Goal: Information Seeking & Learning: Learn about a topic

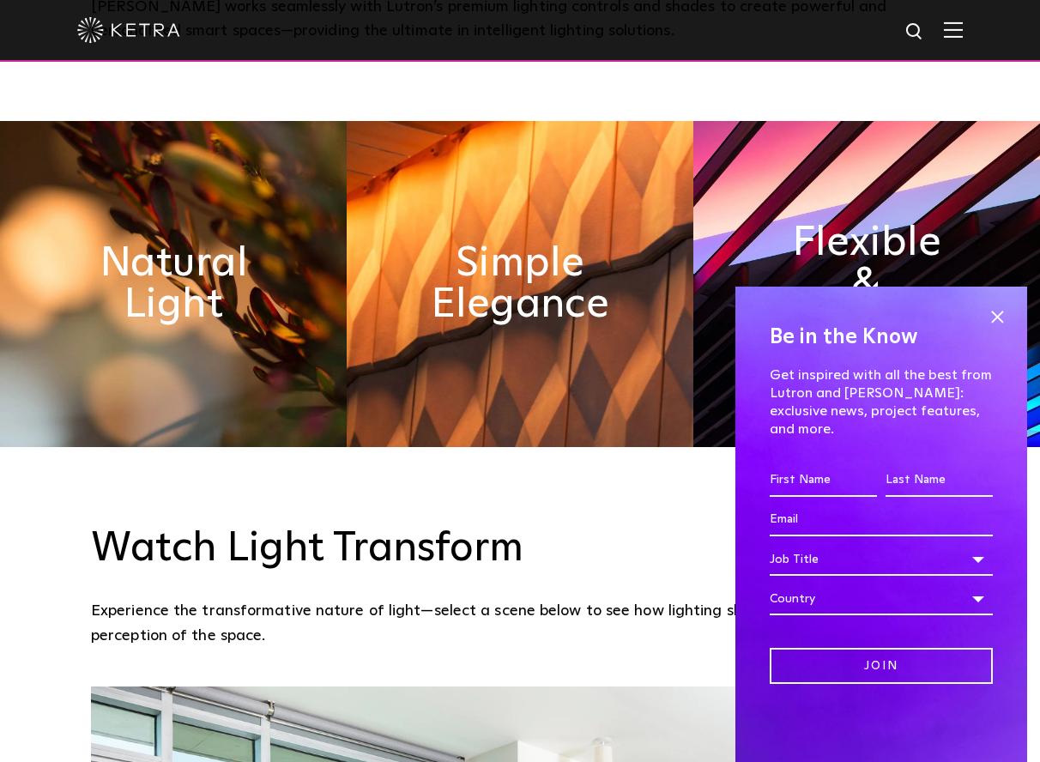
scroll to position [977, 0]
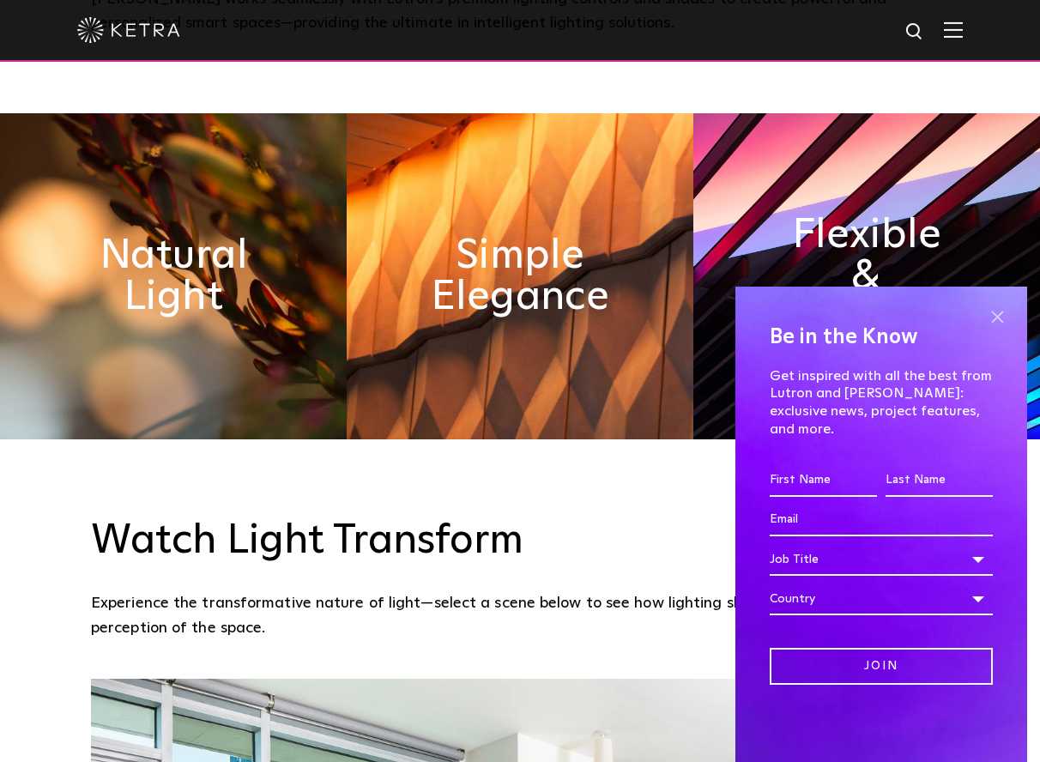
click at [1001, 330] on span at bounding box center [998, 317] width 26 height 26
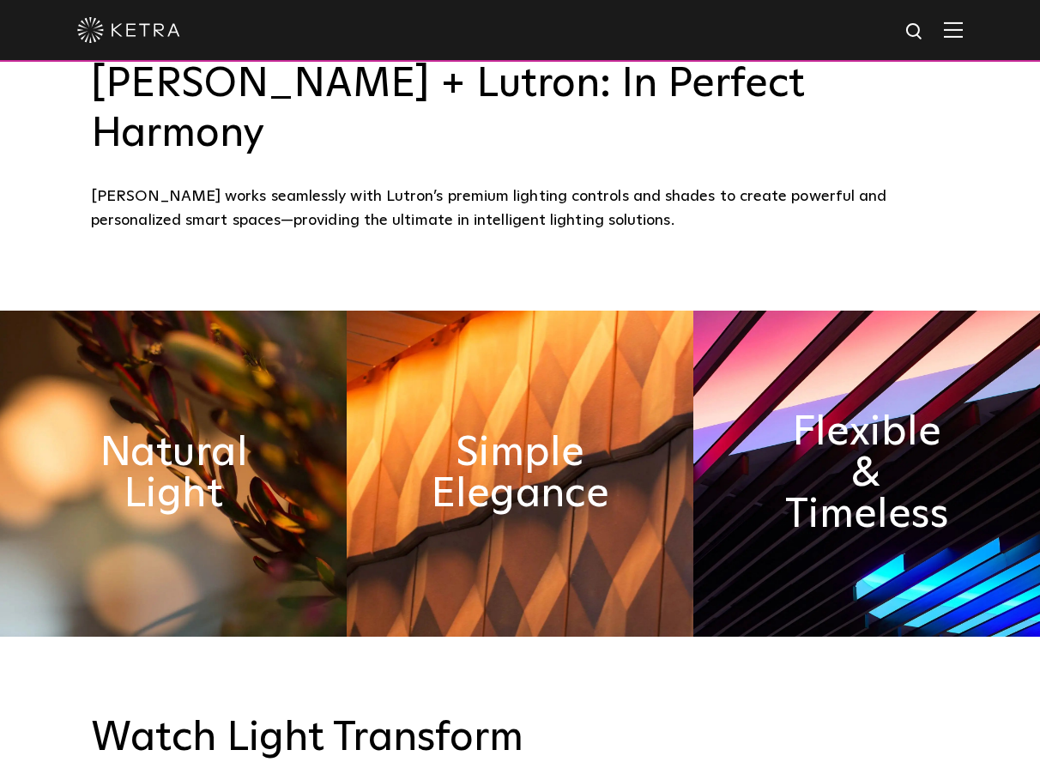
scroll to position [442, 0]
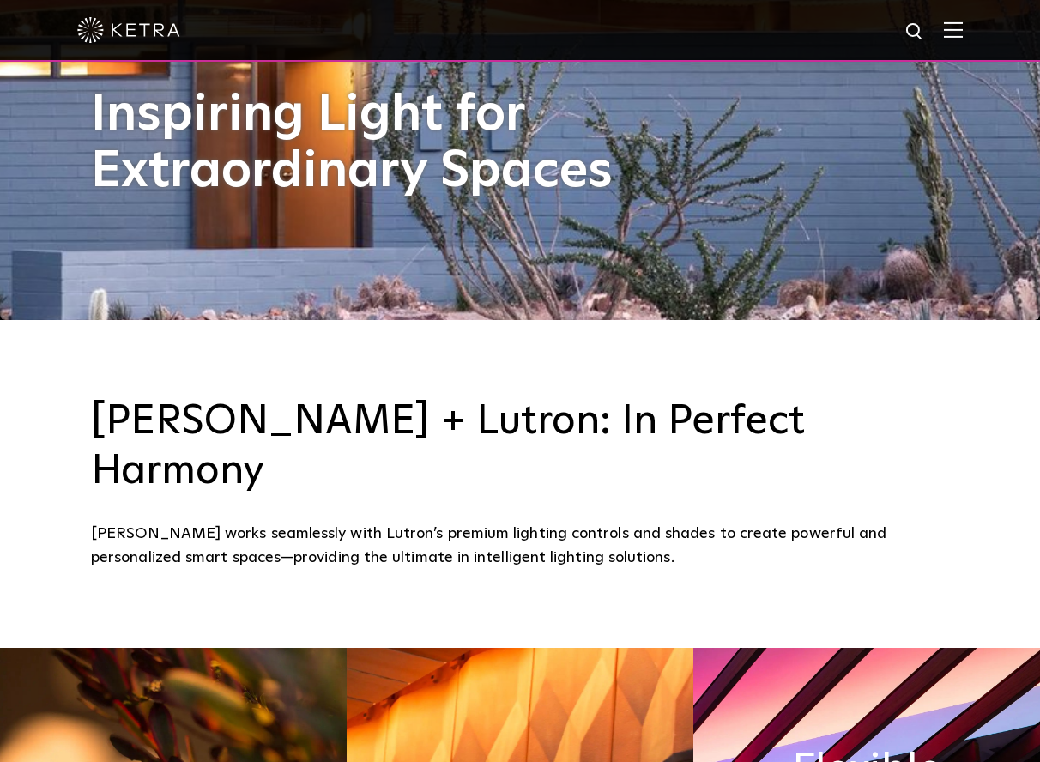
click at [956, 26] on img at bounding box center [953, 29] width 19 height 16
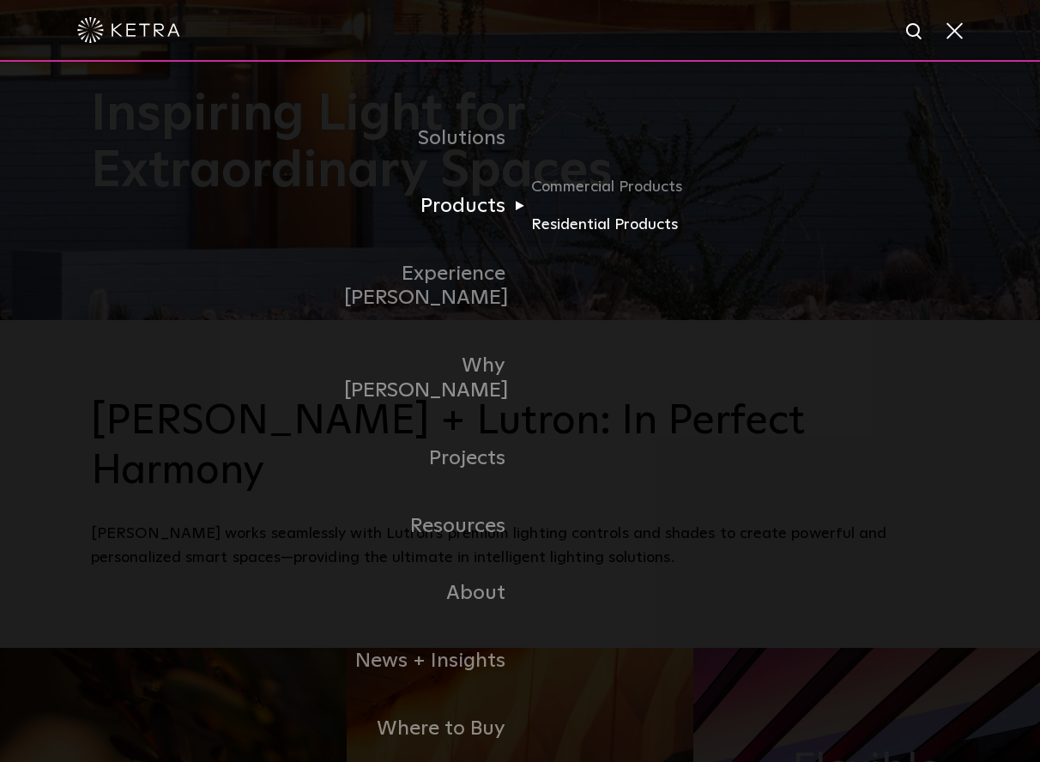
click at [598, 220] on link "Residential Products" at bounding box center [613, 225] width 165 height 25
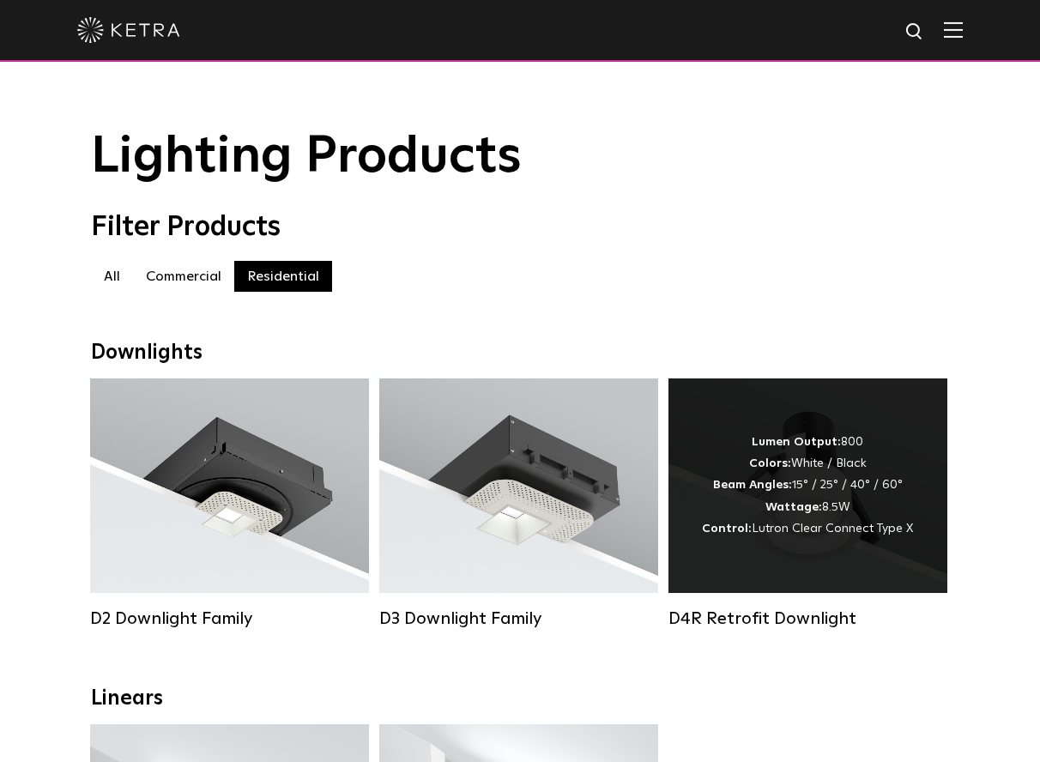
click at [789, 541] on div "Lumen Output: 800 Colors: White / Black Beam Angles: 15° / 25° / 40° / 60° Watt…" at bounding box center [808, 486] width 279 height 215
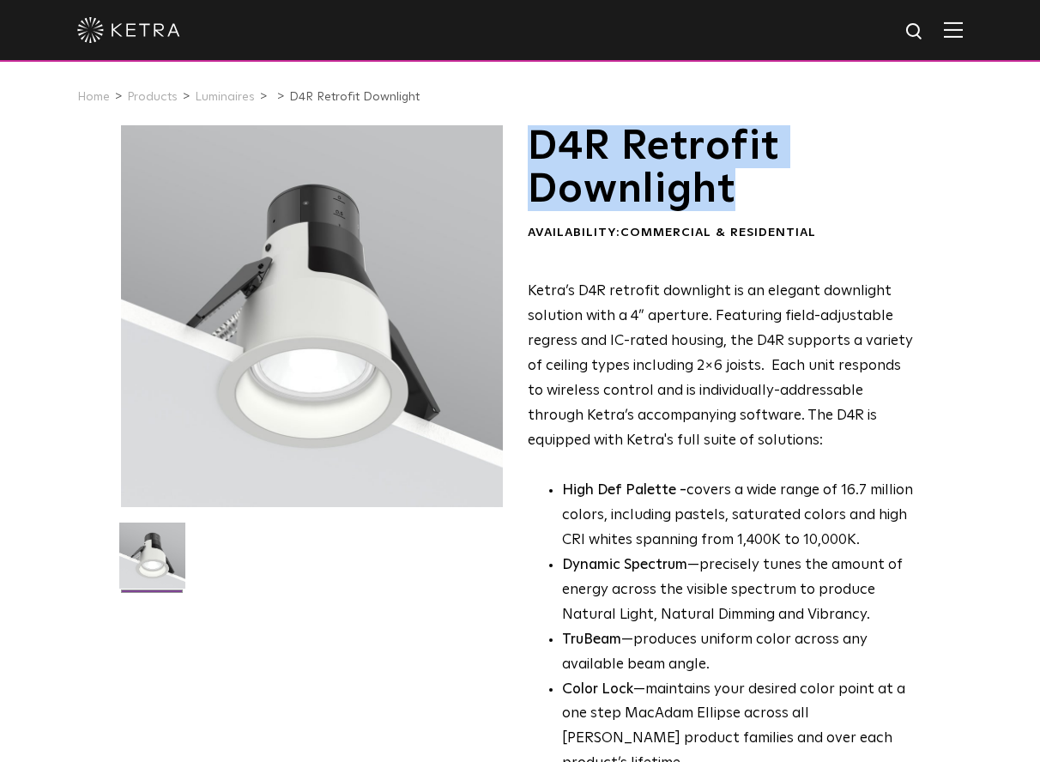
drag, startPoint x: 537, startPoint y: 143, endPoint x: 741, endPoint y: 185, distance: 208.8
click at [741, 185] on h1 "D4R Retrofit Downlight" at bounding box center [723, 168] width 391 height 87
copy h1 "D4R Retrofit Downlight"
